Goal: Information Seeking & Learning: Learn about a topic

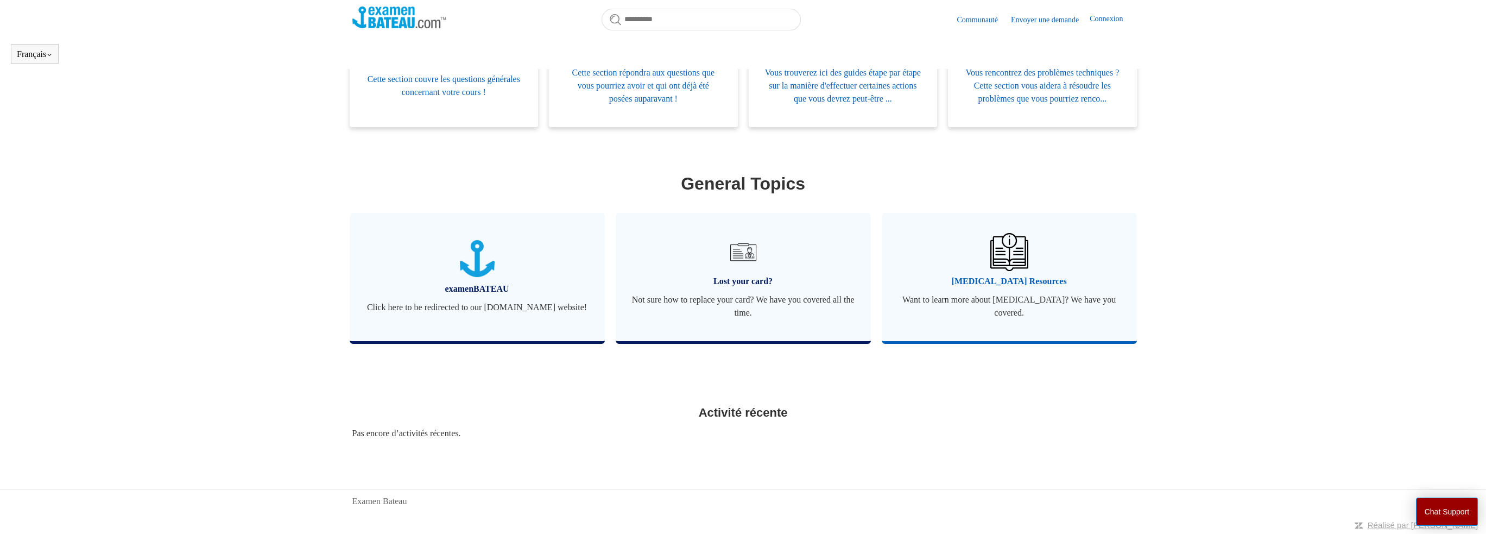
scroll to position [277, 0]
click at [793, 293] on span "Not sure how to replace your card? We have you covered all the time." at bounding box center [743, 306] width 223 height 26
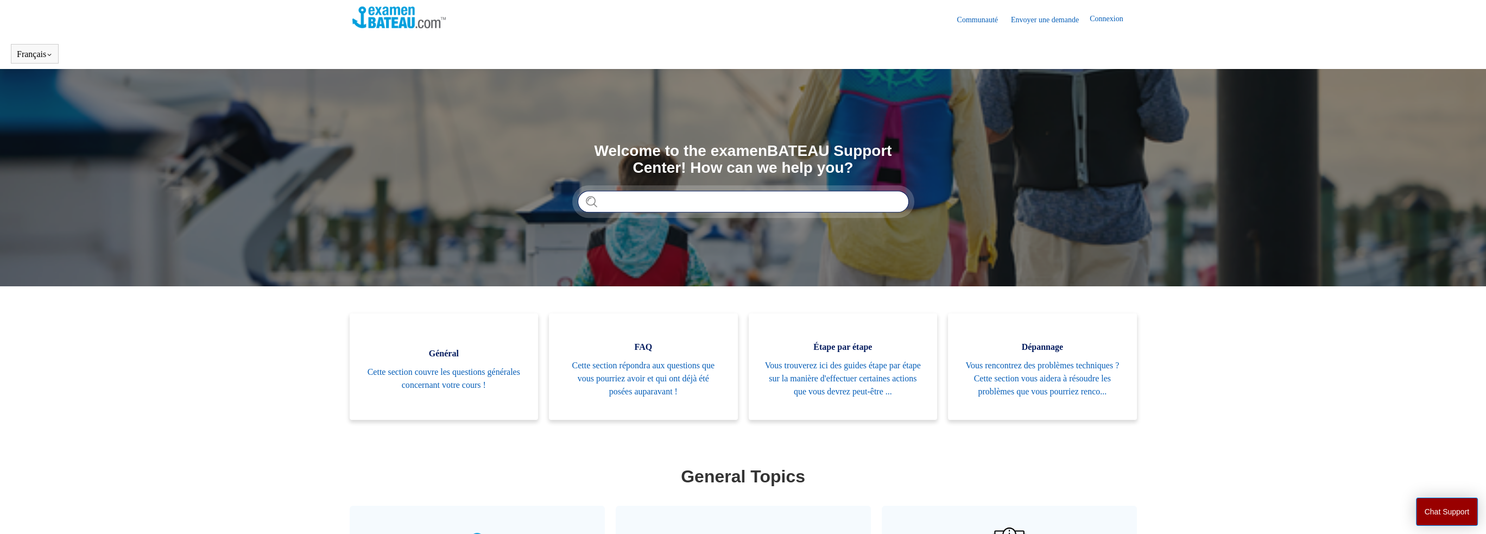
click at [653, 207] on input "Rechercher" at bounding box center [743, 202] width 331 height 22
drag, startPoint x: 627, startPoint y: 201, endPoint x: 567, endPoint y: 195, distance: 60.0
click at [567, 195] on section "Recherche Welcome to the examenBATEAU Support Center! How can we help you? Ther…" at bounding box center [743, 177] width 1486 height 217
type input "**********"
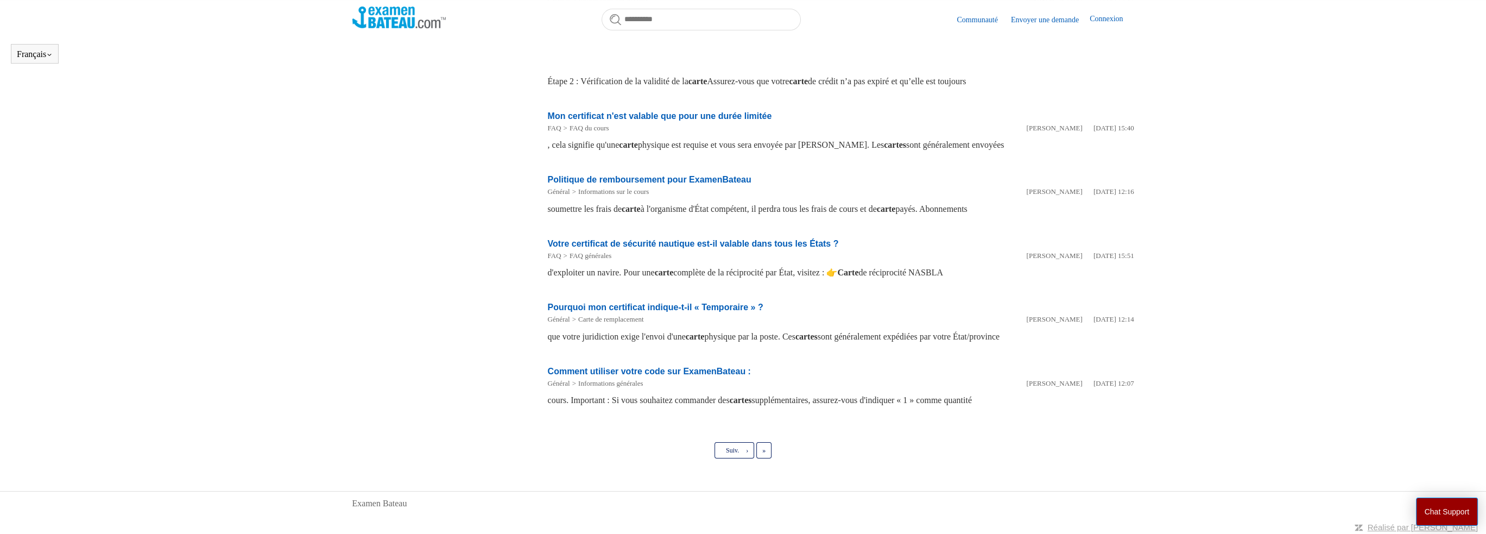
scroll to position [396, 0]
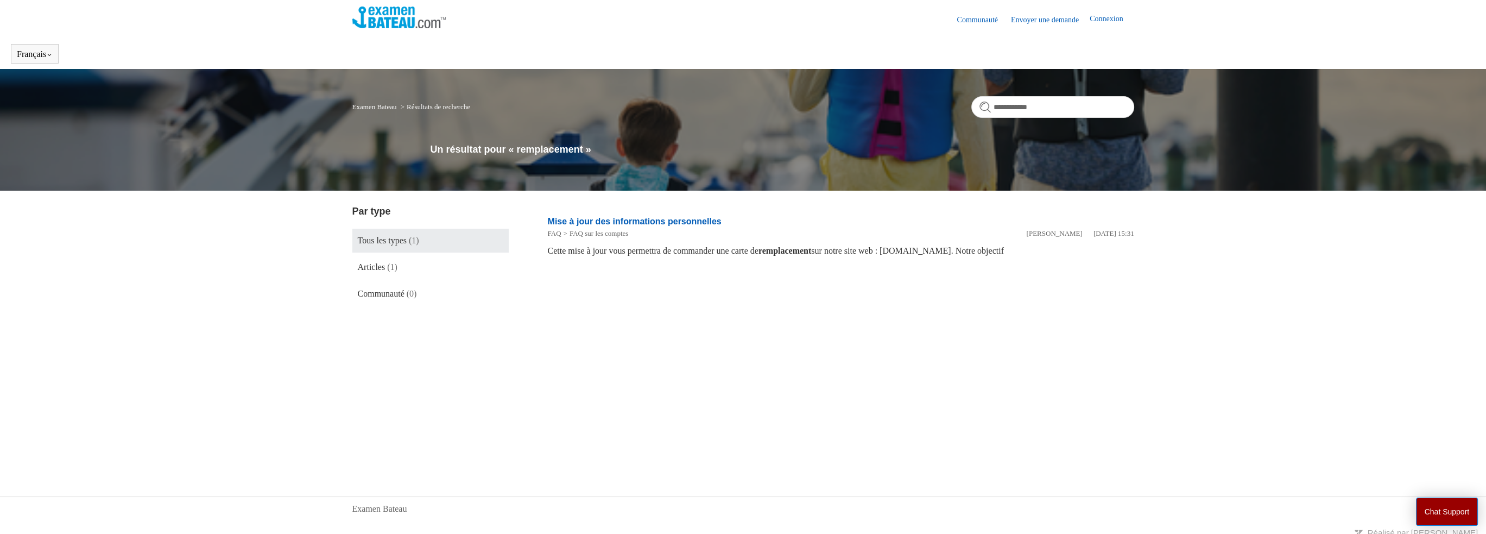
click at [428, 19] on img at bounding box center [399, 18] width 94 height 22
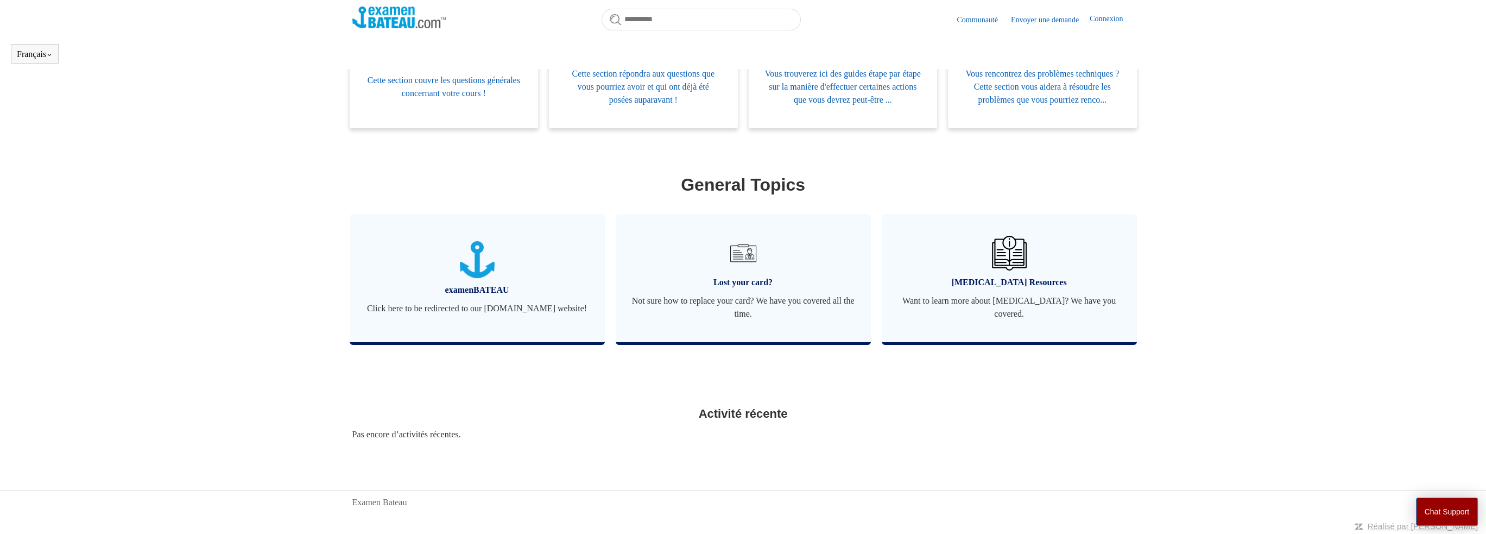
scroll to position [277, 0]
click at [747, 278] on span "Lost your card?" at bounding box center [743, 281] width 223 height 13
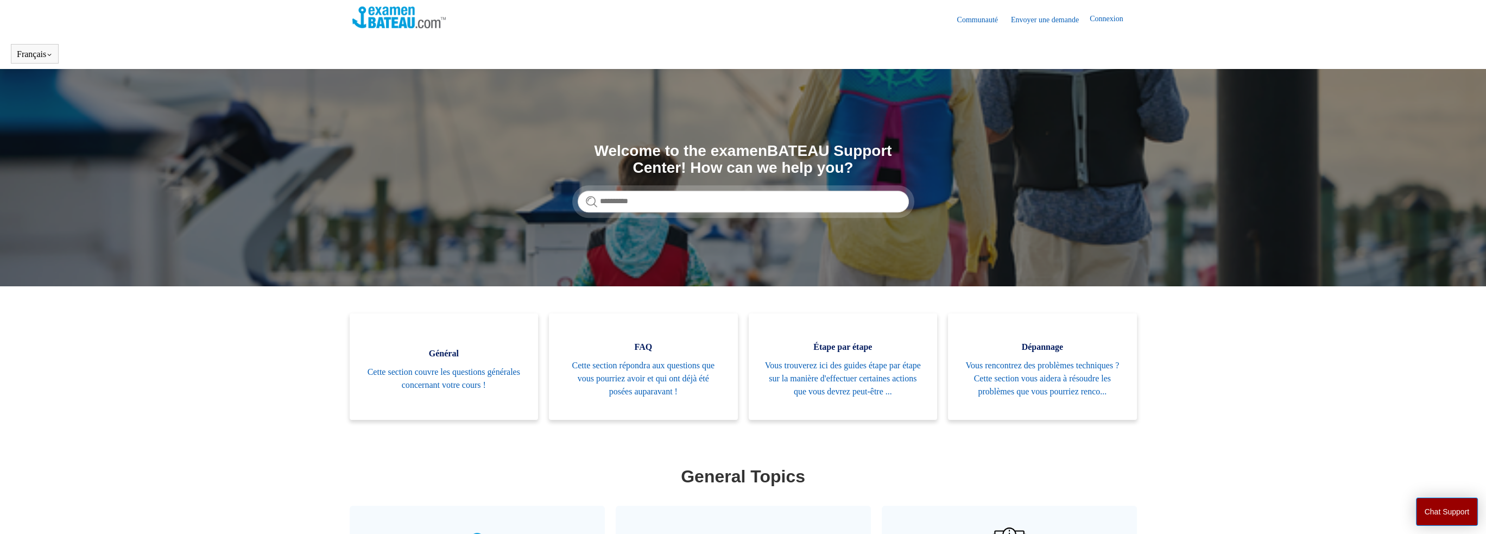
click at [1103, 20] on link "Connexion" at bounding box center [1112, 19] width 44 height 13
click at [1088, 18] on span "[PERSON_NAME][DEMOGRAPHIC_DATA]" at bounding box center [1043, 18] width 166 height 9
click at [1036, 43] on link "Mes activités" at bounding box center [990, 42] width 91 height 19
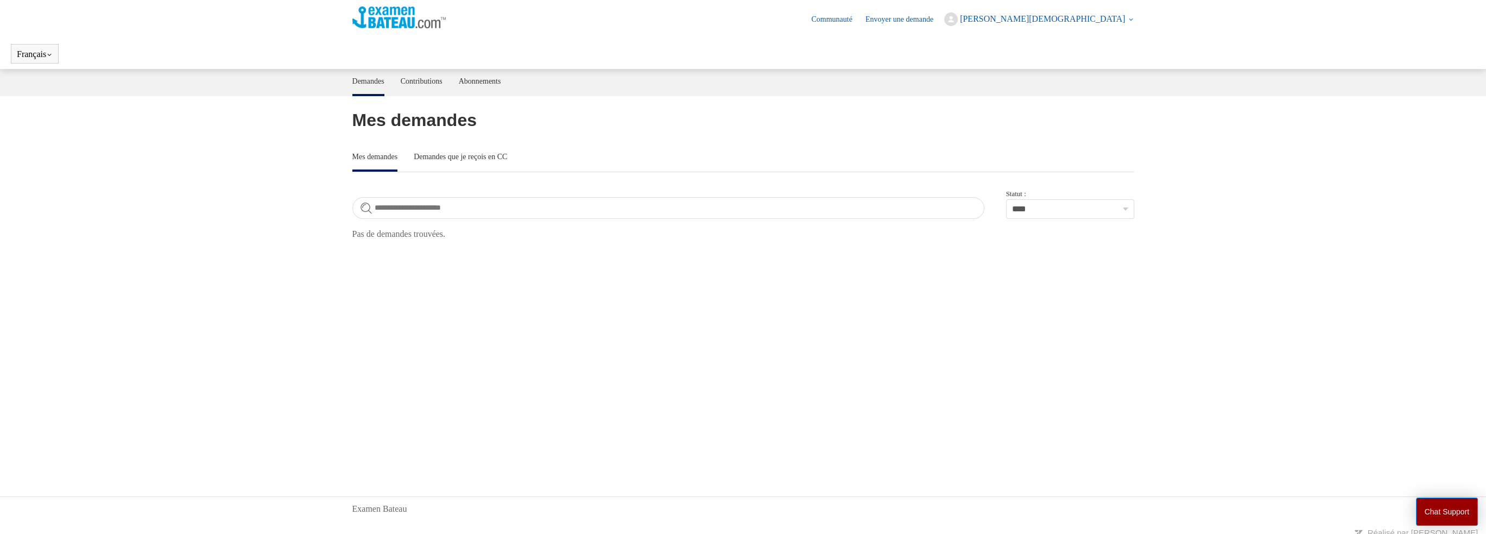
click at [944, 19] on link "Envoyer une demande" at bounding box center [904, 19] width 79 height 11
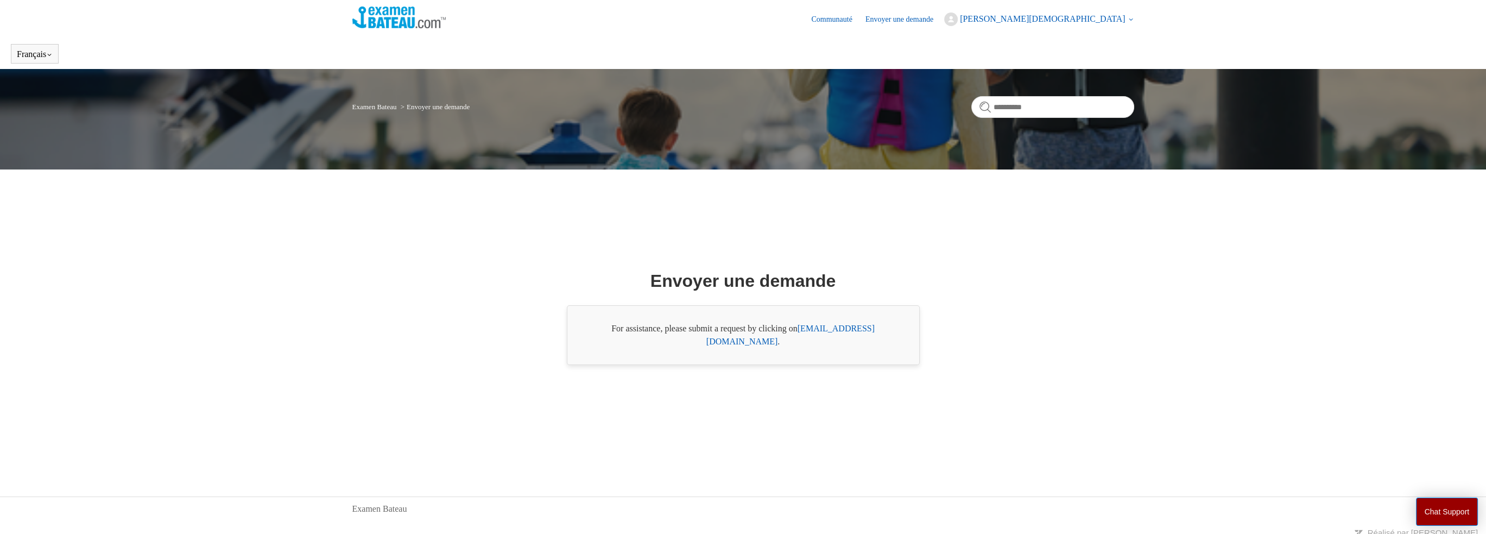
click at [1099, 18] on span "[PERSON_NAME][DEMOGRAPHIC_DATA]" at bounding box center [1043, 18] width 166 height 9
click at [1036, 48] on link "Mes activités" at bounding box center [990, 42] width 91 height 19
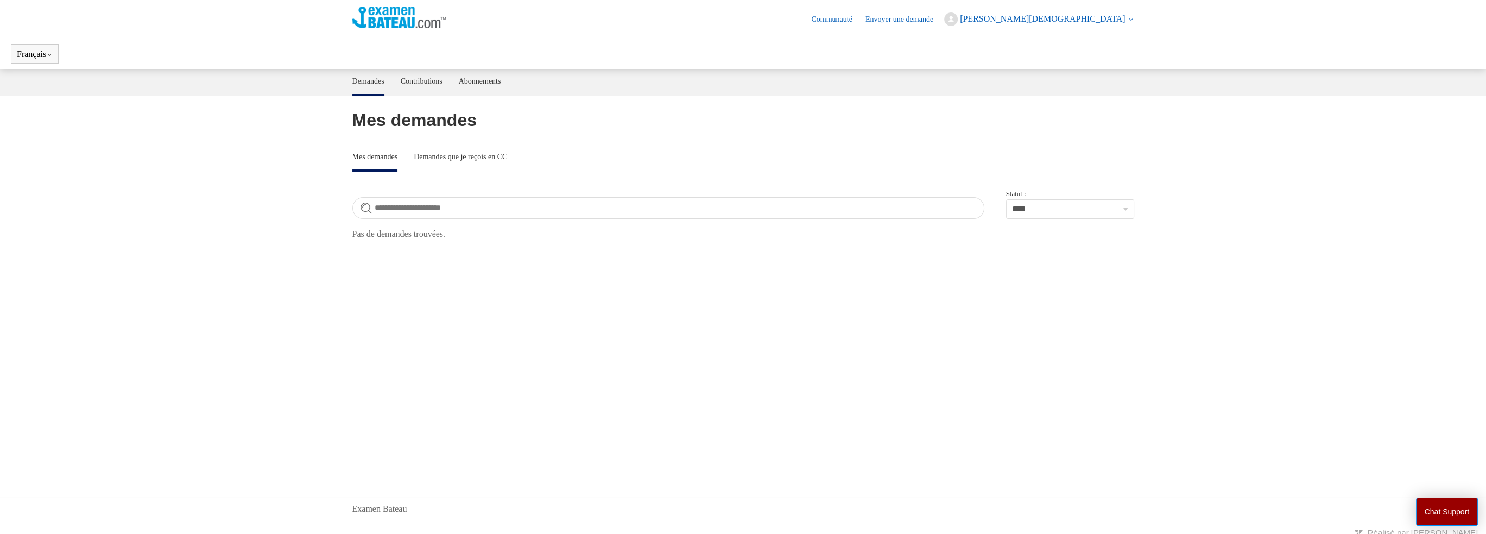
click at [499, 100] on main "**********" at bounding box center [743, 266] width 1486 height 395
click at [497, 86] on link "Abonnements" at bounding box center [480, 80] width 42 height 23
drag, startPoint x: 0, startPoint y: 0, endPoint x: 458, endPoint y: 83, distance: 465.0
click at [458, 83] on ul "Demandes Contributions Abonnements" at bounding box center [743, 82] width 782 height 27
click at [442, 84] on link "Contributions" at bounding box center [422, 80] width 42 height 23
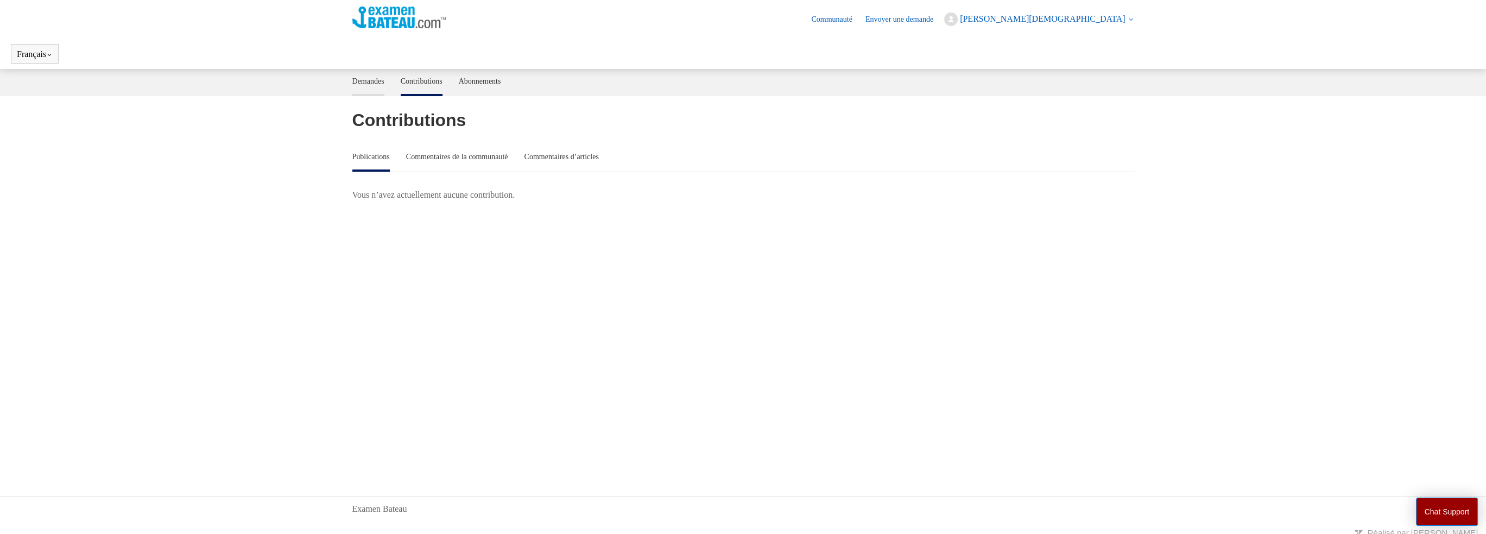
click at [353, 69] on link "Demandes" at bounding box center [368, 80] width 32 height 23
click at [439, 26] on img at bounding box center [399, 18] width 94 height 22
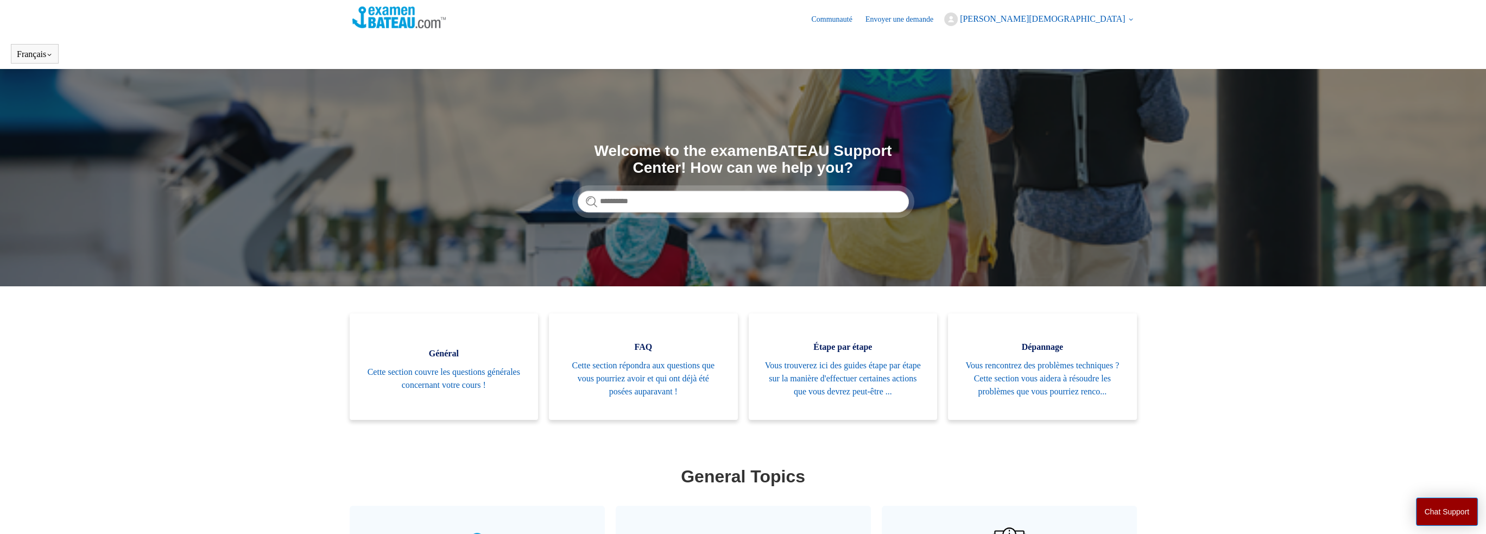
click at [431, 9] on img at bounding box center [399, 18] width 94 height 22
